Goal: Task Accomplishment & Management: Manage account settings

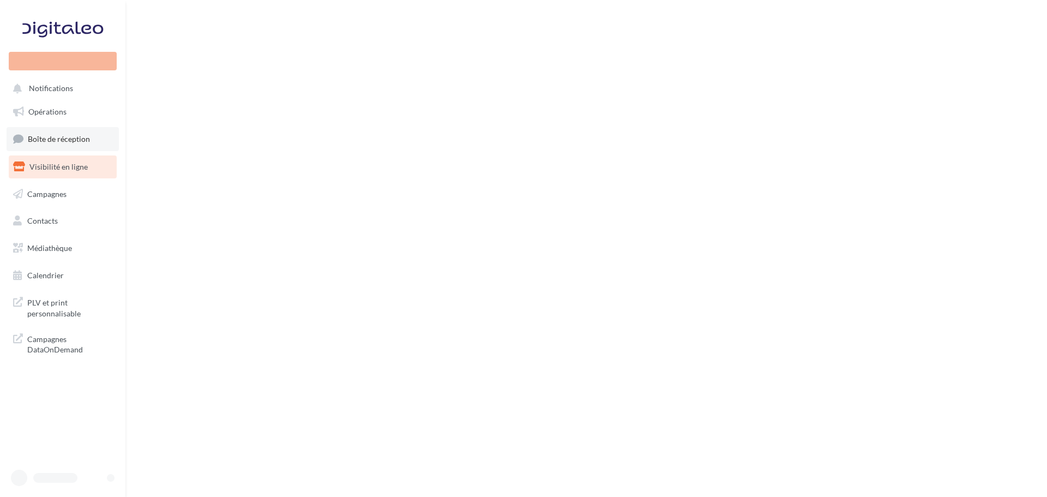
click at [46, 139] on span "Boîte de réception" at bounding box center [59, 138] width 62 height 9
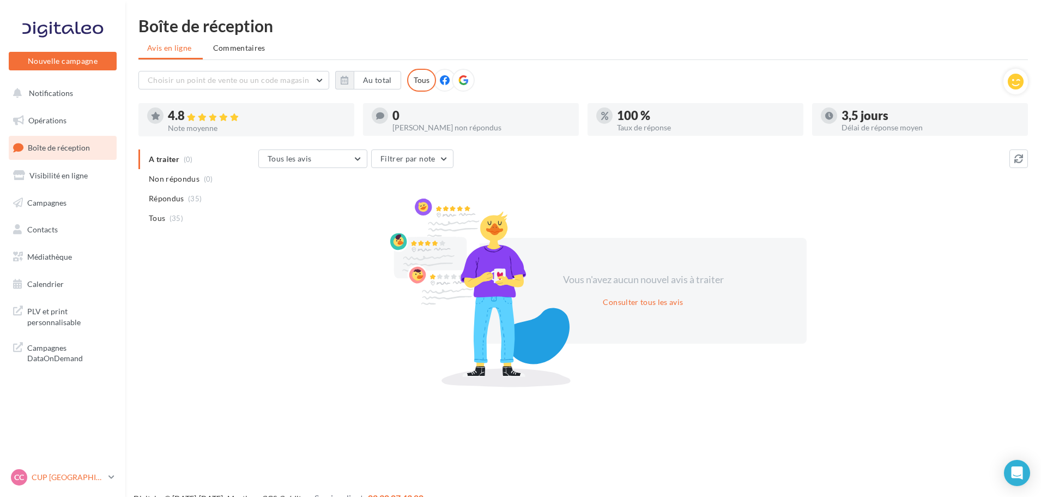
click at [68, 476] on p "CUP [GEOGRAPHIC_DATA]" at bounding box center [68, 476] width 72 height 11
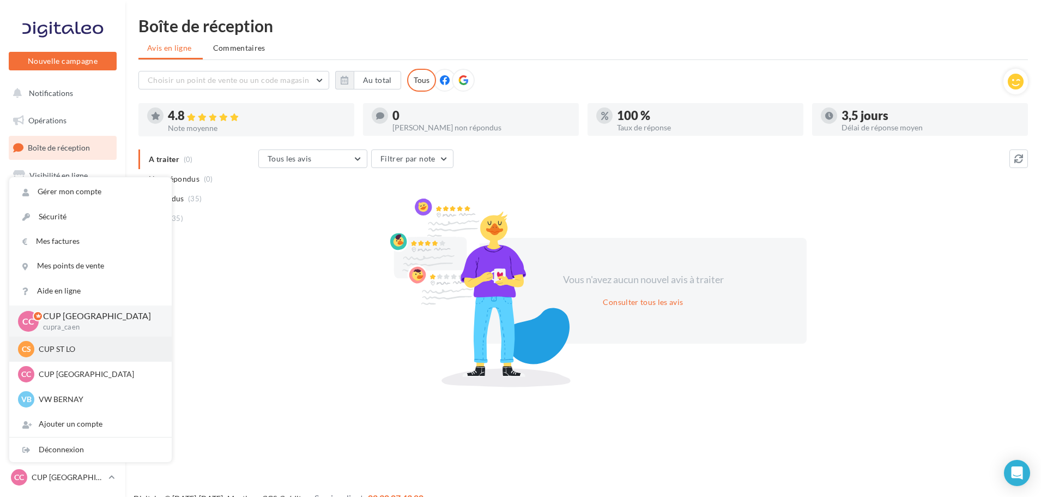
click at [64, 351] on p "CUP ST LO" at bounding box center [99, 348] width 120 height 11
